Goal: Task Accomplishment & Management: Use online tool/utility

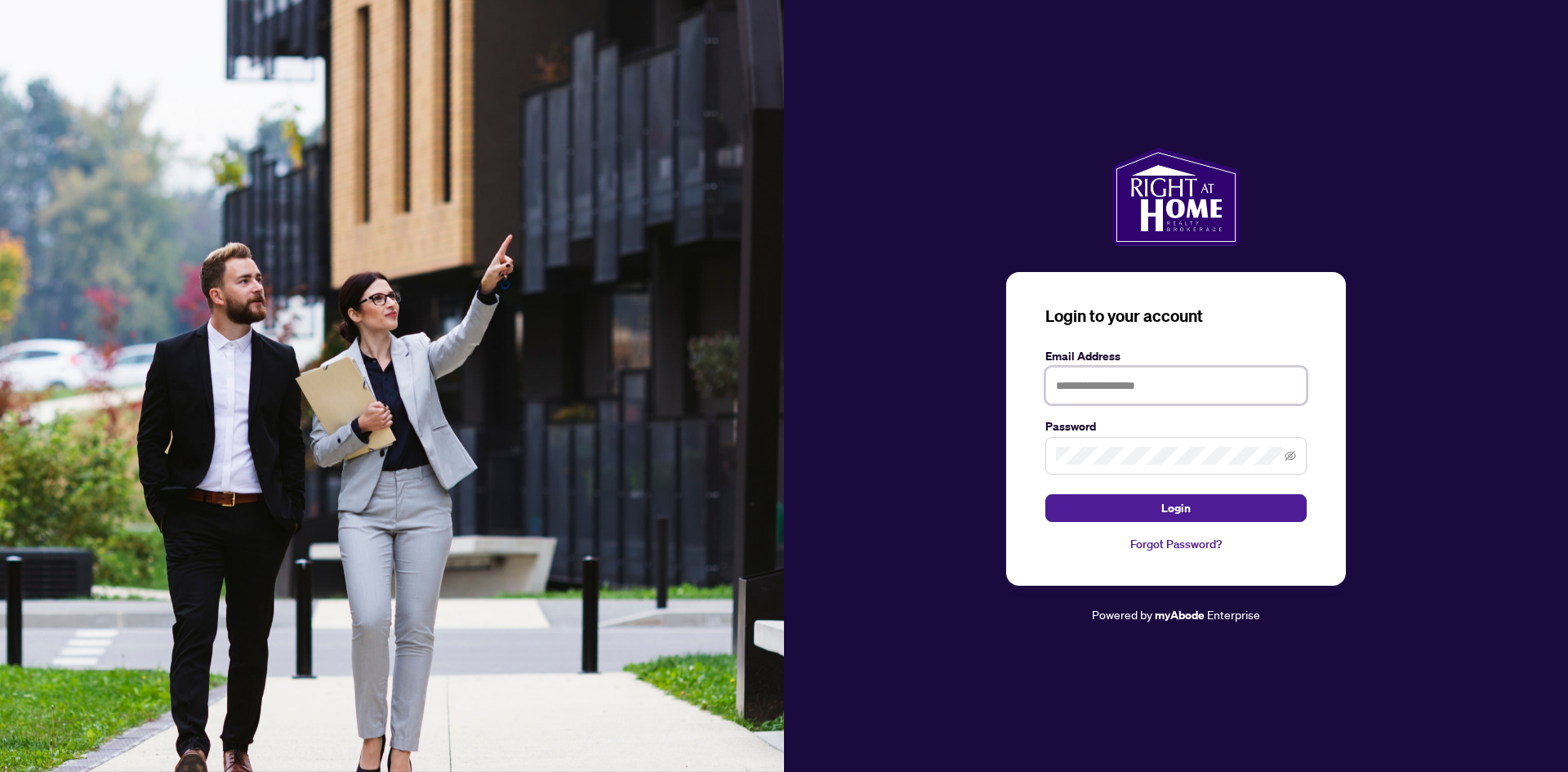
click at [1065, 382] on input "text" at bounding box center [1176, 386] width 262 height 37
type input "**********"
click at [1198, 509] on button "Login" at bounding box center [1176, 508] width 262 height 27
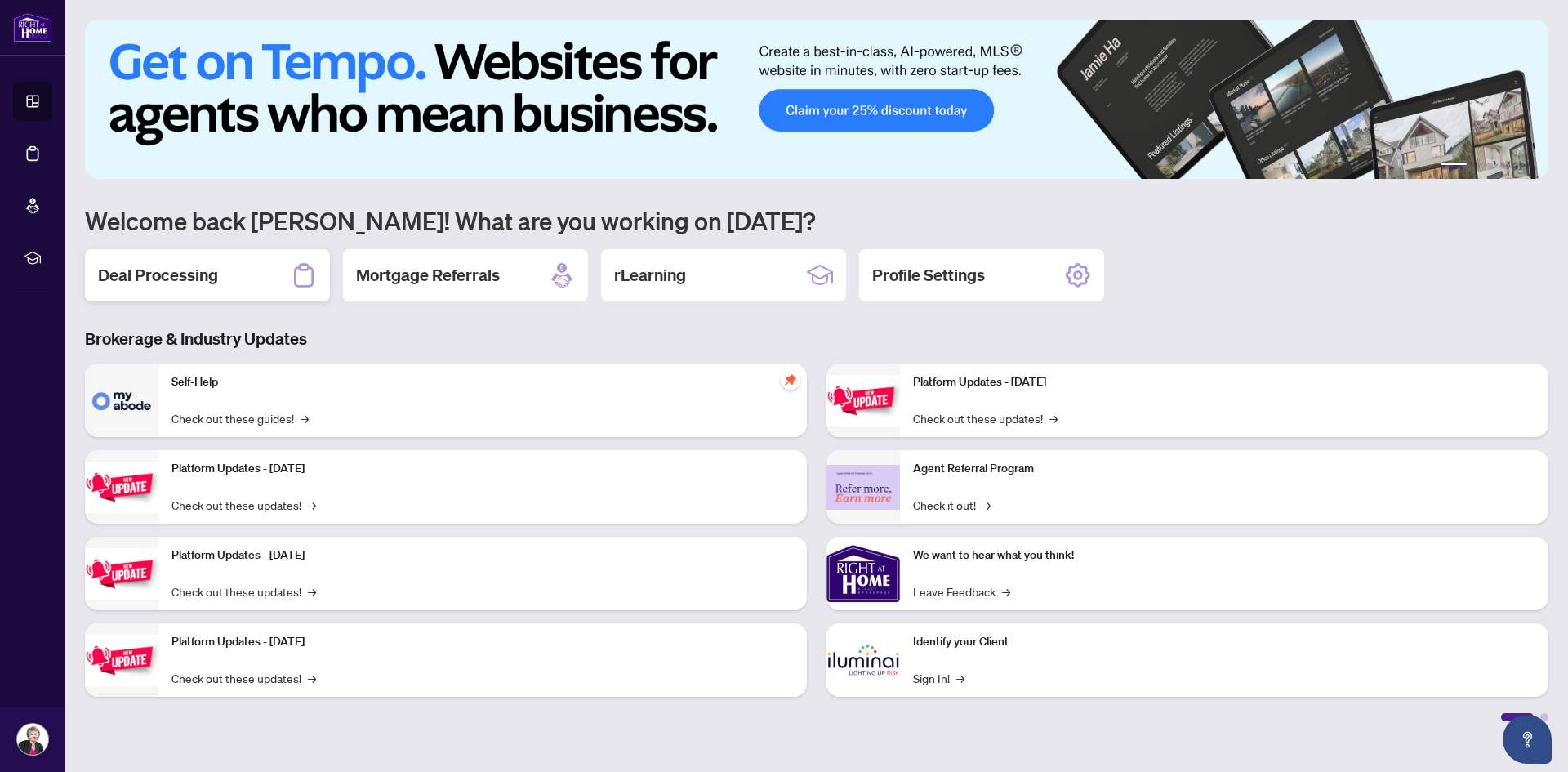
click at [193, 278] on h2 "Deal Processing" at bounding box center [158, 275] width 120 height 23
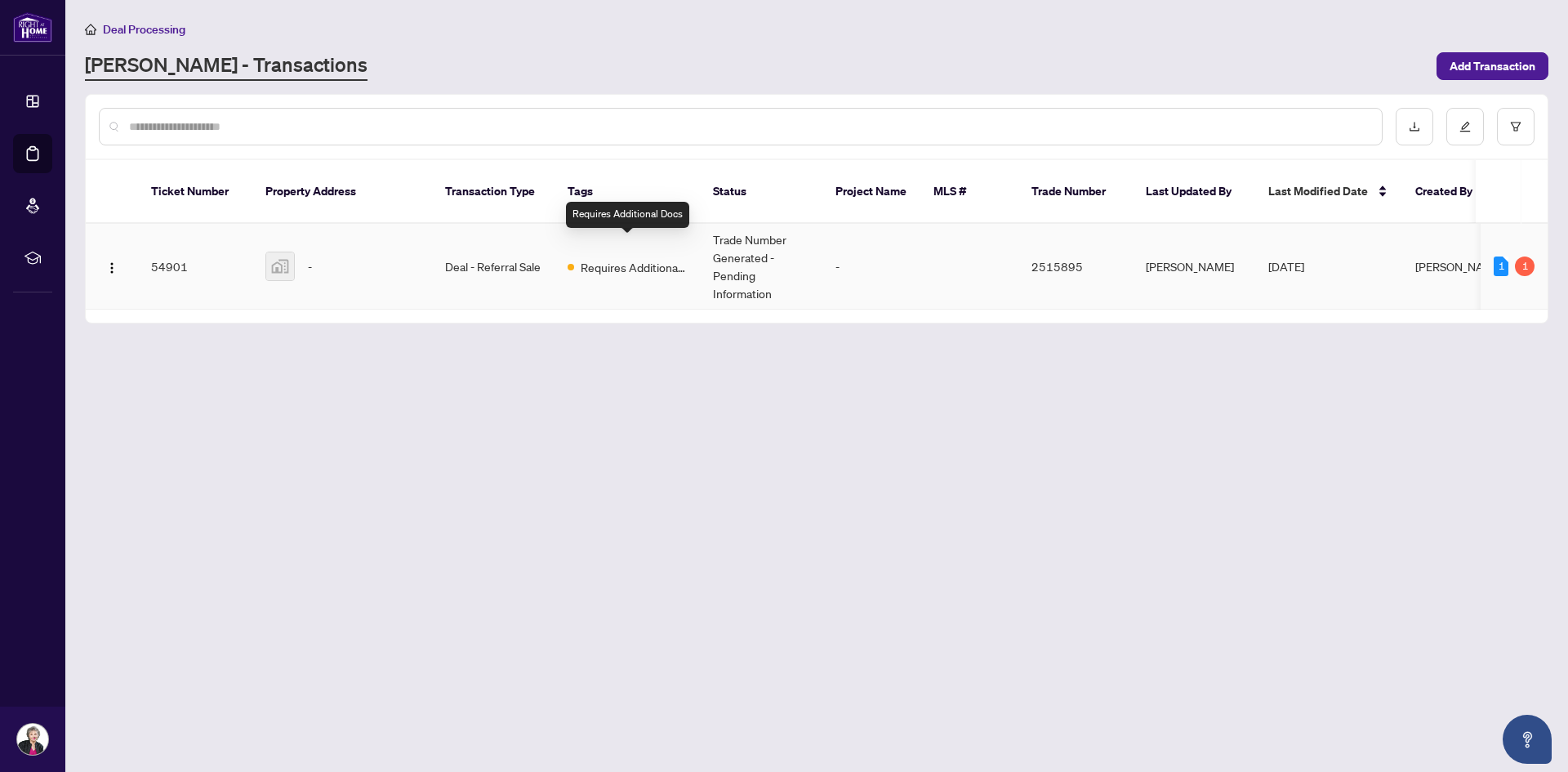
click at [599, 258] on span "Requires Additional Docs" at bounding box center [633, 267] width 106 height 18
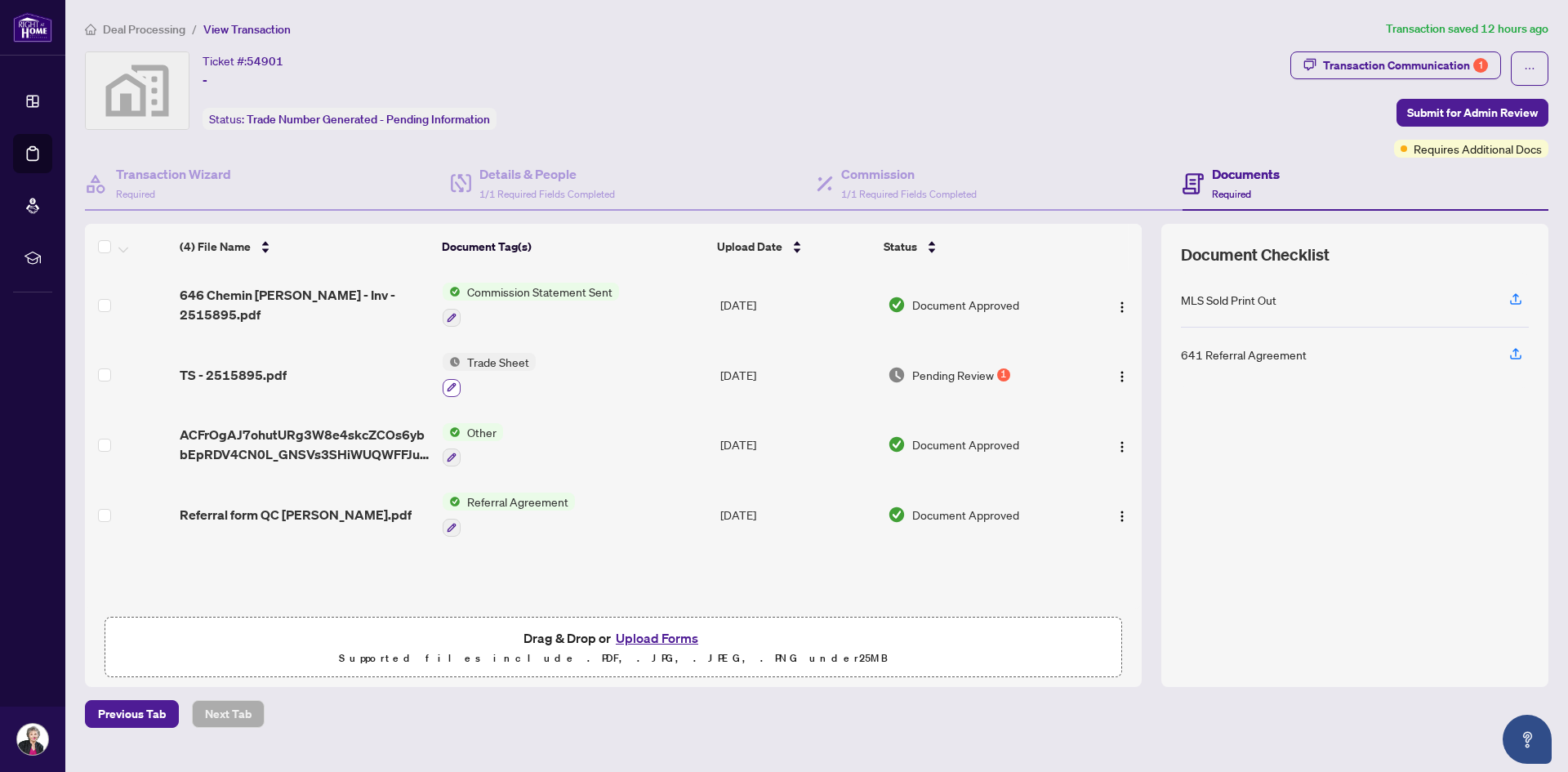
click at [451, 384] on icon "button" at bounding box center [451, 387] width 9 height 9
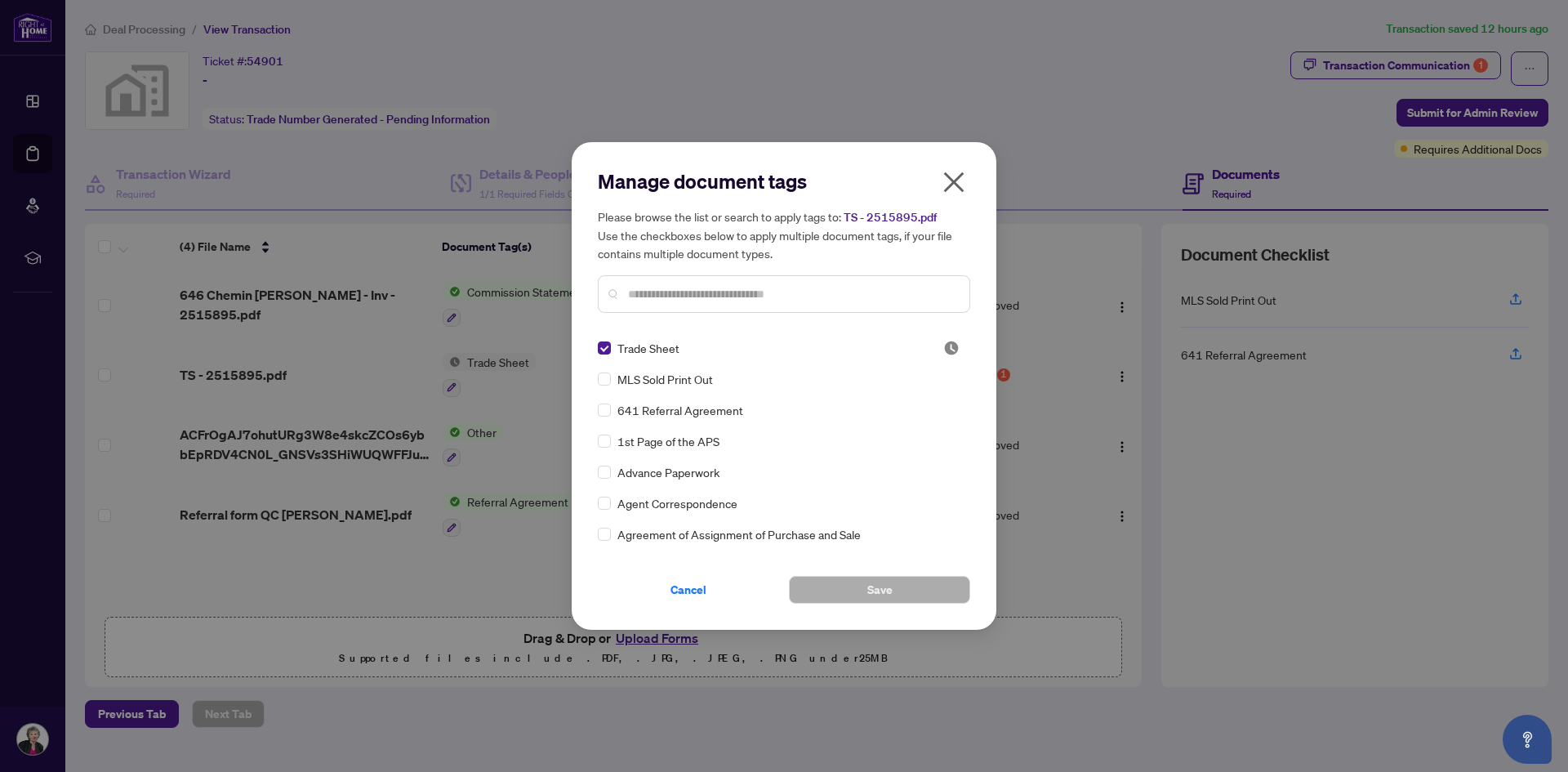
click at [897, 215] on span "TS - 2515895.pdf" at bounding box center [889, 217] width 93 height 15
click at [239, 373] on div "Manage document tags Please browse the list or search to apply tags to: TS - 25…" at bounding box center [784, 386] width 1568 height 772
click at [966, 180] on icon "close" at bounding box center [954, 181] width 26 height 26
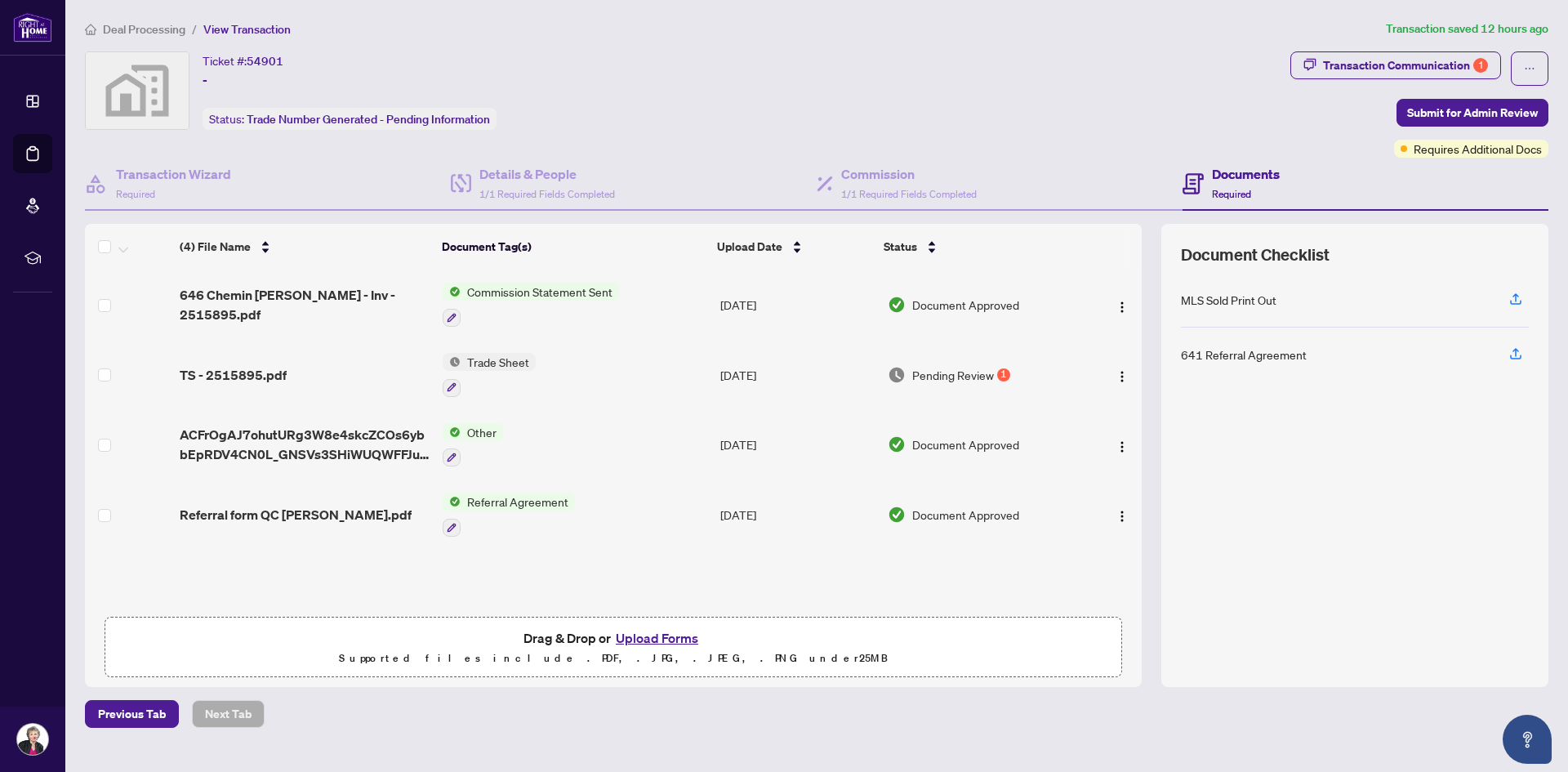
click at [965, 372] on span "Pending Review" at bounding box center [952, 375] width 81 height 18
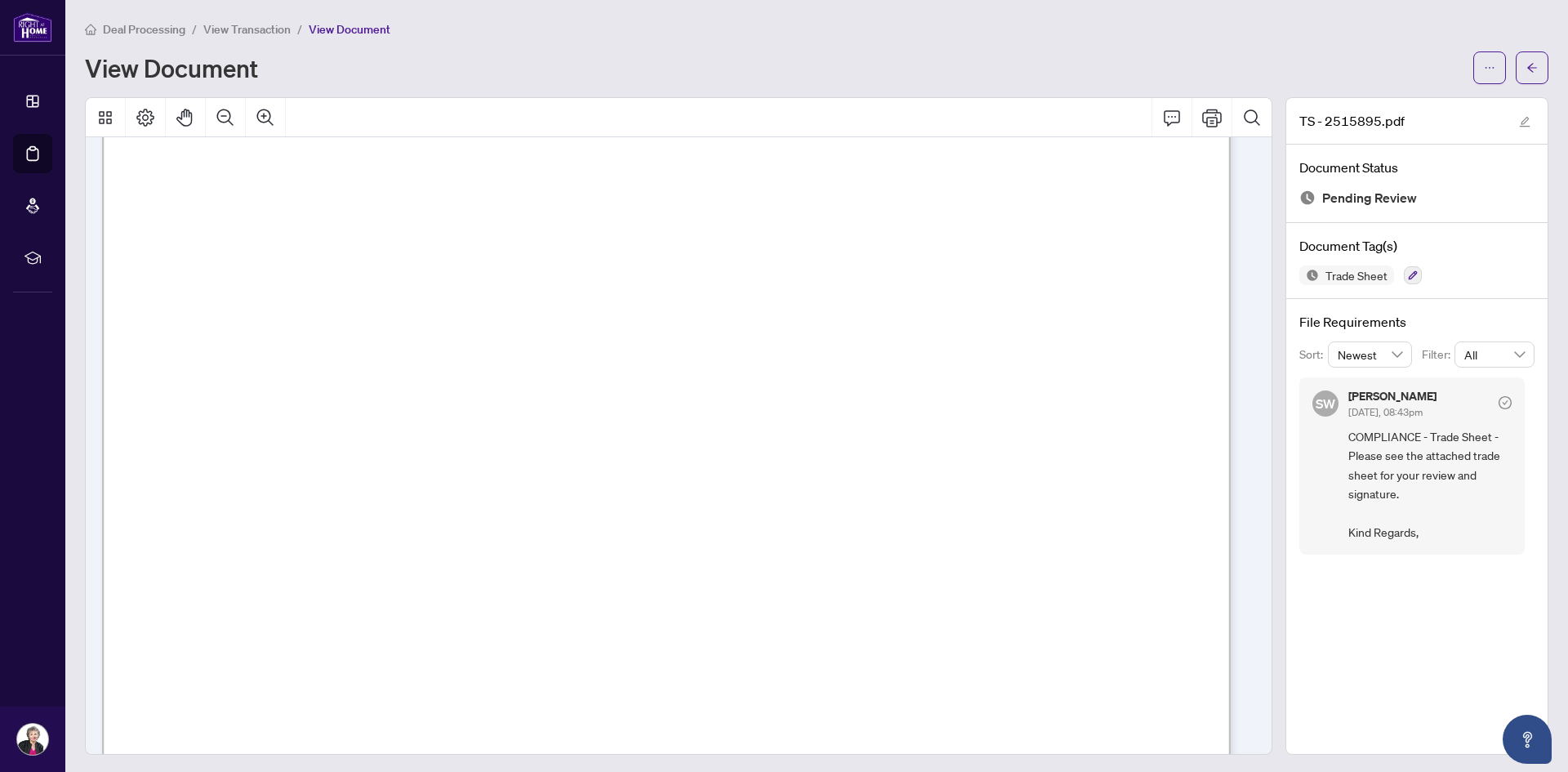
scroll to position [451, 0]
click at [1202, 122] on icon "Print" at bounding box center [1212, 118] width 20 height 18
